Goal: Navigation & Orientation: Understand site structure

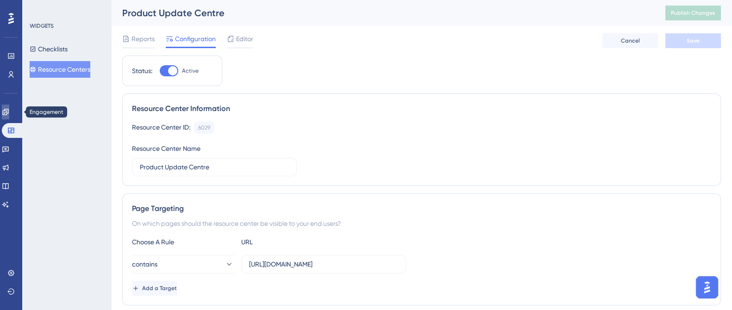
click at [9, 113] on link at bounding box center [5, 112] width 7 height 15
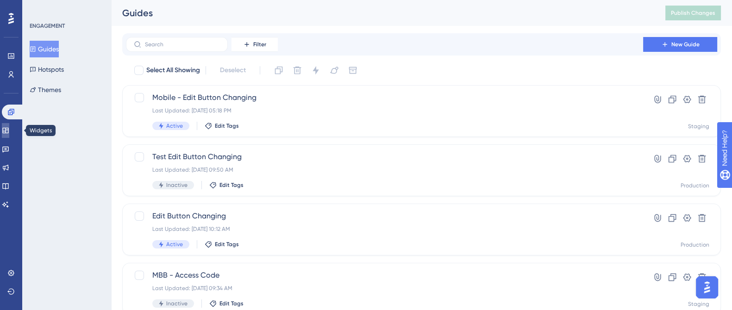
click at [9, 133] on icon at bounding box center [5, 130] width 7 height 7
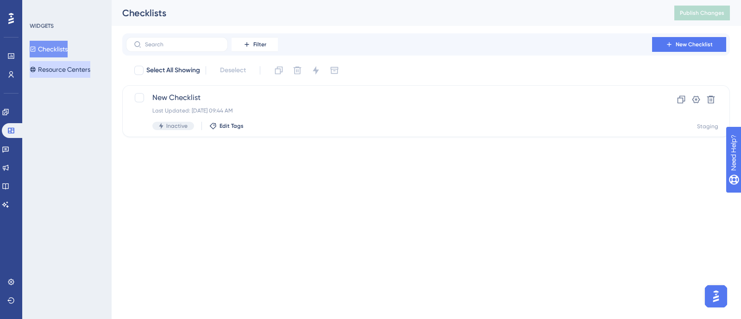
click at [50, 70] on button "Resource Centers" at bounding box center [60, 69] width 61 height 17
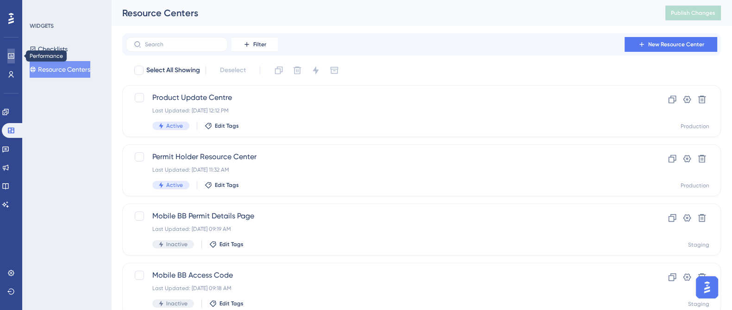
click at [9, 60] on link at bounding box center [10, 56] width 7 height 15
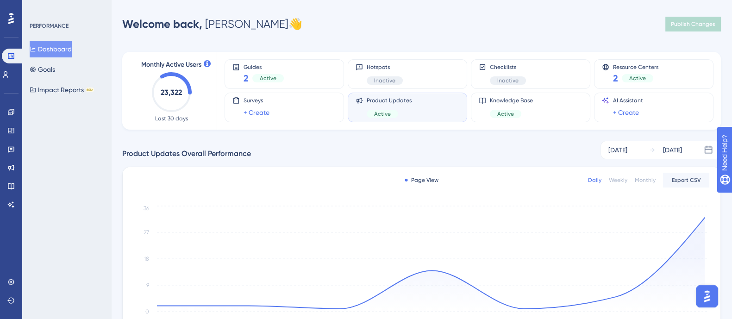
click at [434, 108] on div "Product Updates Active" at bounding box center [408, 107] width 104 height 21
click at [421, 110] on div "Product Updates Active" at bounding box center [408, 107] width 104 height 21
